Goal: Task Accomplishment & Management: Use online tool/utility

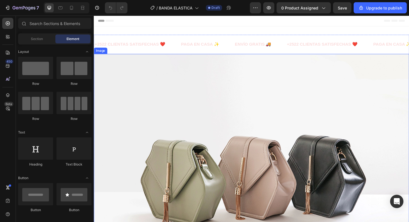
click at [152, 79] on img at bounding box center [261, 181] width 334 height 250
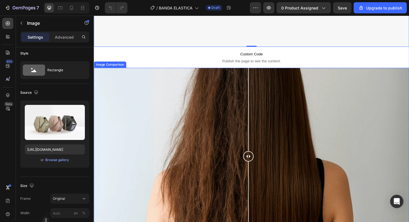
scroll to position [260, 0]
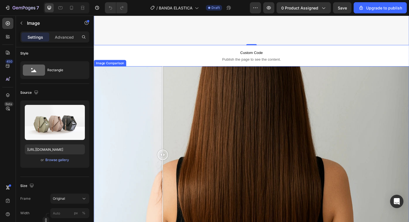
click at [167, 123] on div at bounding box center [261, 163] width 334 height 188
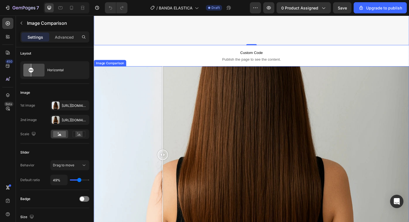
scroll to position [0, 0]
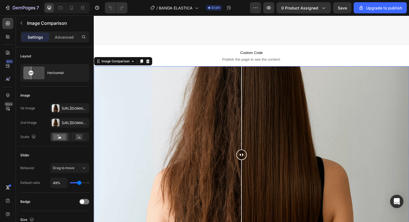
drag, startPoint x: 169, startPoint y: 102, endPoint x: 250, endPoint y: 114, distance: 82.1
click at [250, 114] on div at bounding box center [250, 163] width 11 height 188
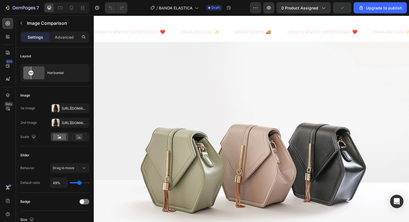
scroll to position [13, 0]
drag, startPoint x: 193, startPoint y: 130, endPoint x: 100, endPoint y: 100, distance: 97.3
click at [193, 130] on img at bounding box center [261, 168] width 334 height 250
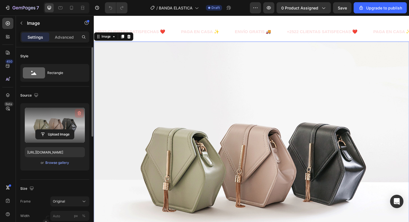
click at [82, 114] on button "button" at bounding box center [79, 113] width 9 height 9
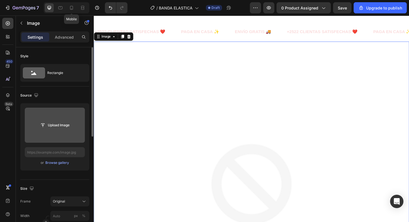
drag, startPoint x: 74, startPoint y: 10, endPoint x: 118, endPoint y: 15, distance: 44.8
click at [73, 10] on icon at bounding box center [72, 8] width 6 height 6
type input "[URL][DOMAIN_NAME]"
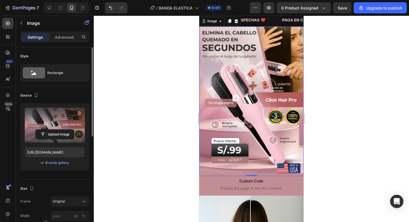
scroll to position [4, 0]
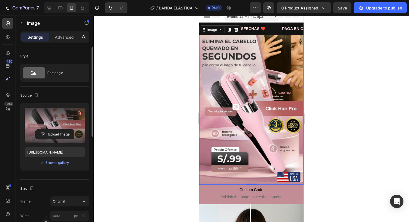
drag, startPoint x: 222, startPoint y: 93, endPoint x: 200, endPoint y: 92, distance: 22.1
click at [221, 93] on img at bounding box center [251, 110] width 104 height 150
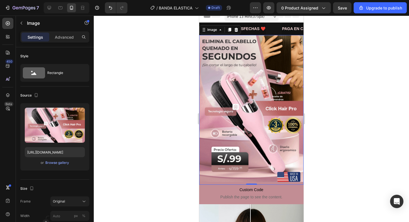
drag, startPoint x: 80, startPoint y: 113, endPoint x: 107, endPoint y: 95, distance: 32.6
click at [80, 113] on icon "button" at bounding box center [80, 113] width 6 height 6
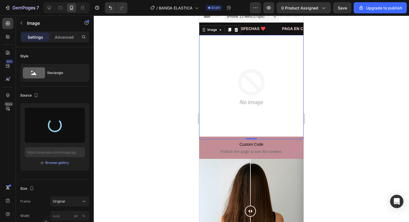
type input "[URL][DOMAIN_NAME]"
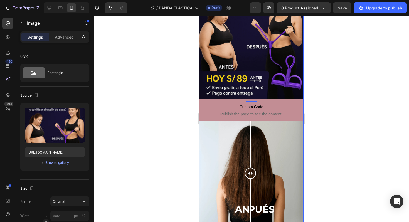
scroll to position [102, 0]
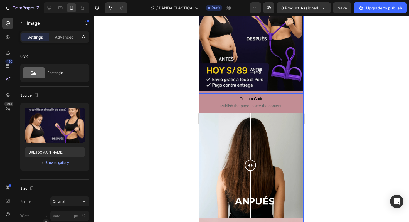
click at [257, 143] on div at bounding box center [251, 165] width 104 height 104
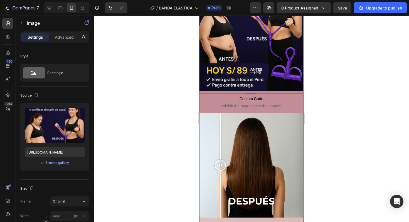
click at [220, 138] on div at bounding box center [251, 165] width 104 height 104
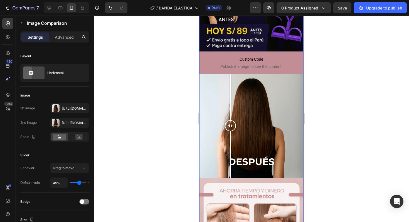
drag, startPoint x: 225, startPoint y: 123, endPoint x: 254, endPoint y: 132, distance: 30.6
click at [236, 126] on div at bounding box center [230, 125] width 11 height 11
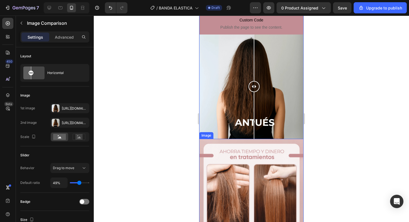
scroll to position [197, 0]
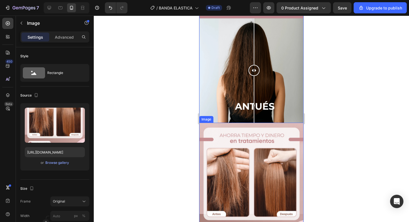
drag, startPoint x: 257, startPoint y: 163, endPoint x: 237, endPoint y: 154, distance: 22.7
click at [257, 163] on img at bounding box center [251, 198] width 104 height 150
drag, startPoint x: 77, startPoint y: 113, endPoint x: 140, endPoint y: 62, distance: 80.7
click at [77, 113] on icon "button" at bounding box center [80, 113] width 6 height 6
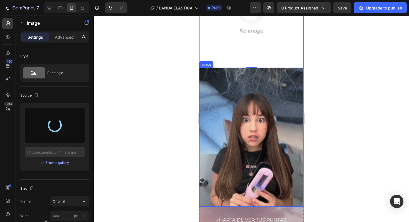
scroll to position [357, 0]
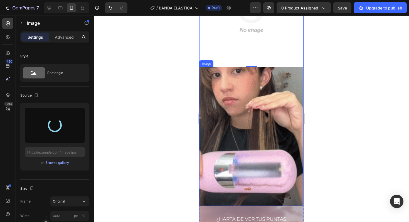
type input "[URL][DOMAIN_NAME]"
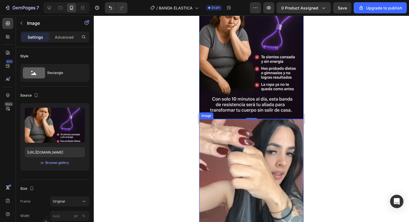
click at [239, 132] on img at bounding box center [251, 188] width 104 height 139
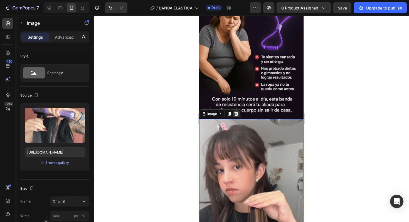
click at [235, 114] on icon at bounding box center [236, 114] width 4 height 4
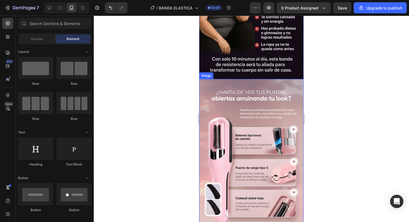
scroll to position [404, 0]
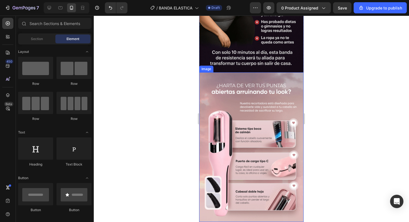
click at [247, 136] on img at bounding box center [251, 147] width 104 height 150
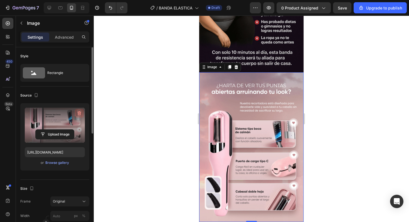
click at [80, 113] on icon "button" at bounding box center [80, 113] width 6 height 6
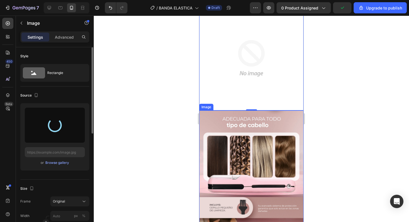
scroll to position [482, 0]
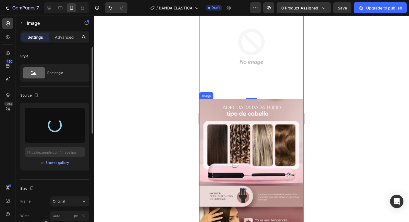
type input "[URL][DOMAIN_NAME]"
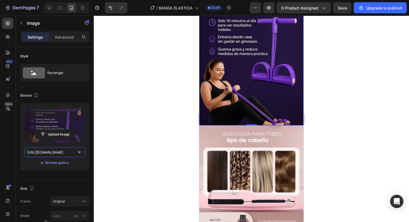
scroll to position [0, 171]
drag, startPoint x: 83, startPoint y: 149, endPoint x: 165, endPoint y: 147, distance: 82.1
click at [163, 0] on div "7 / BANDA ELASTICA Draft Preview 0 product assigned Save Upgrade to publish 450…" at bounding box center [204, 0] width 409 height 0
click at [232, 151] on img at bounding box center [251, 200] width 104 height 150
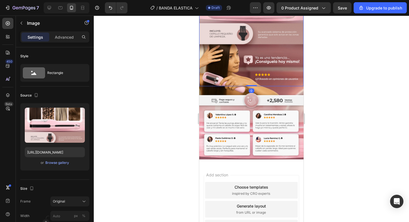
scroll to position [743, 0]
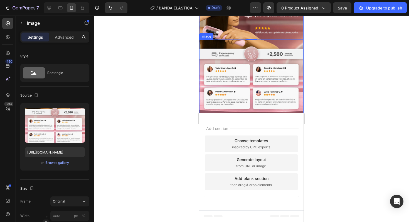
click at [244, 80] on img at bounding box center [251, 76] width 104 height 73
click at [238, 35] on icon at bounding box center [236, 34] width 4 height 4
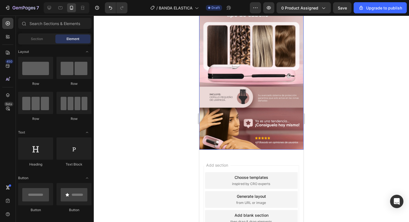
scroll to position [633, 0]
click at [239, 105] on img at bounding box center [251, 75] width 104 height 150
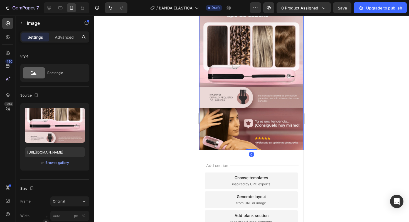
click at [77, 114] on icon "button" at bounding box center [80, 113] width 6 height 6
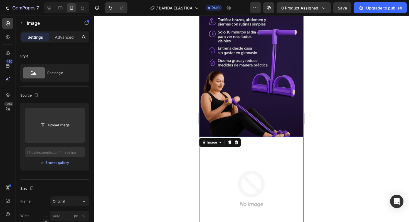
scroll to position [506, 0]
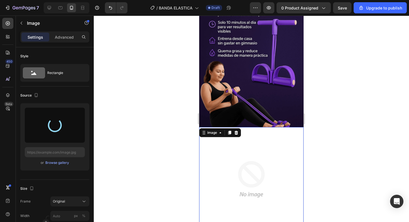
type input "[URL][DOMAIN_NAME]"
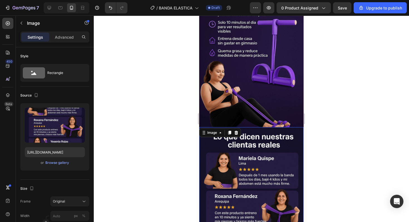
click at [356, 125] on div at bounding box center [251, 119] width 315 height 206
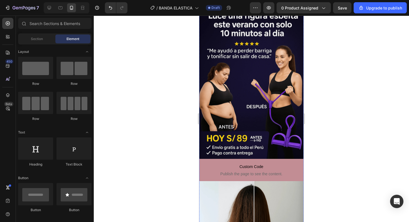
scroll to position [71, 0]
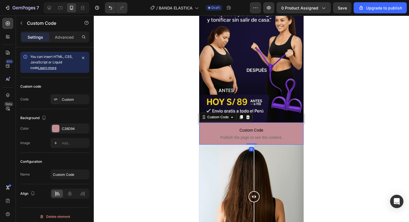
click at [238, 129] on span "Custom Code" at bounding box center [251, 130] width 104 height 7
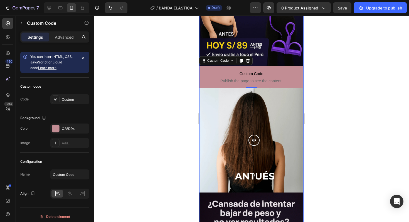
scroll to position [132, 0]
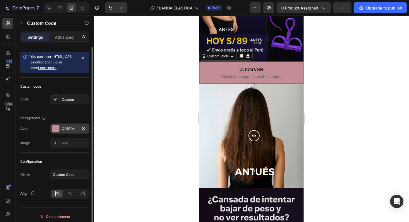
click at [71, 127] on div "C28D94" at bounding box center [70, 128] width 16 height 5
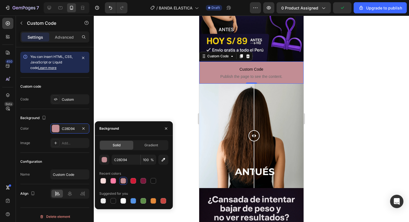
drag, startPoint x: 159, startPoint y: 160, endPoint x: 193, endPoint y: 122, distance: 51.2
click at [158, 160] on button "button" at bounding box center [163, 160] width 10 height 10
type input "14102A"
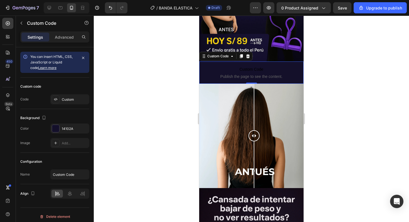
drag, startPoint x: 332, startPoint y: 75, endPoint x: 326, endPoint y: 70, distance: 8.3
click at [332, 75] on div at bounding box center [251, 119] width 315 height 206
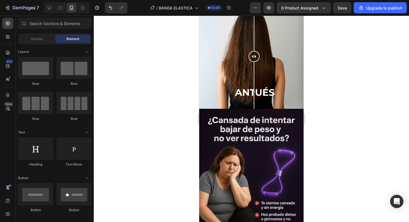
scroll to position [213, 0]
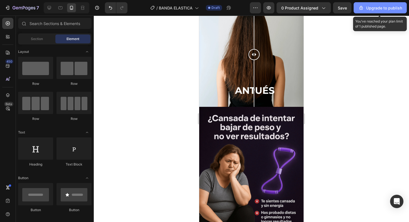
click at [391, 7] on div "Upgrade to publish" at bounding box center [380, 8] width 44 height 6
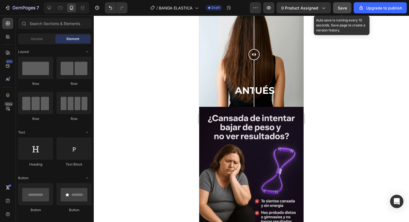
click at [336, 5] on button "Save" at bounding box center [342, 7] width 18 height 11
